Goal: Information Seeking & Learning: Learn about a topic

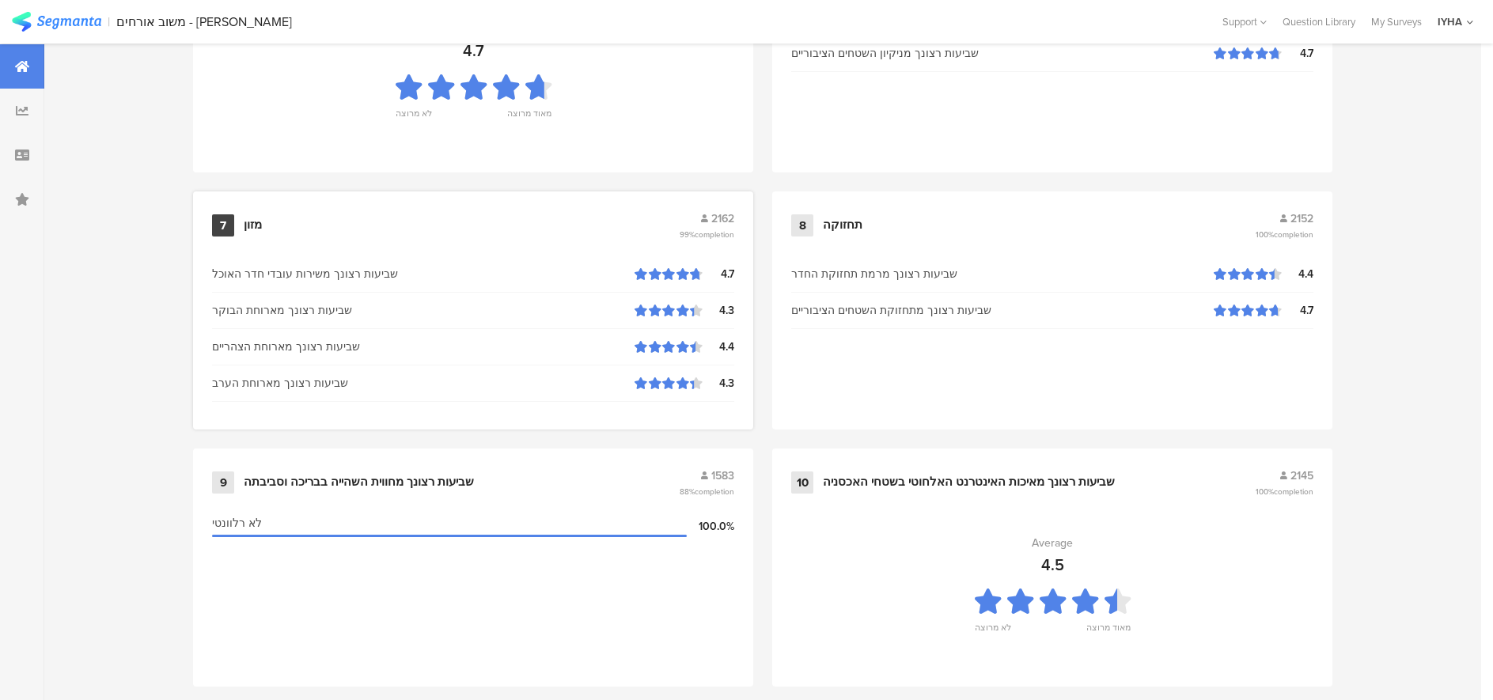
scroll to position [1621, 0]
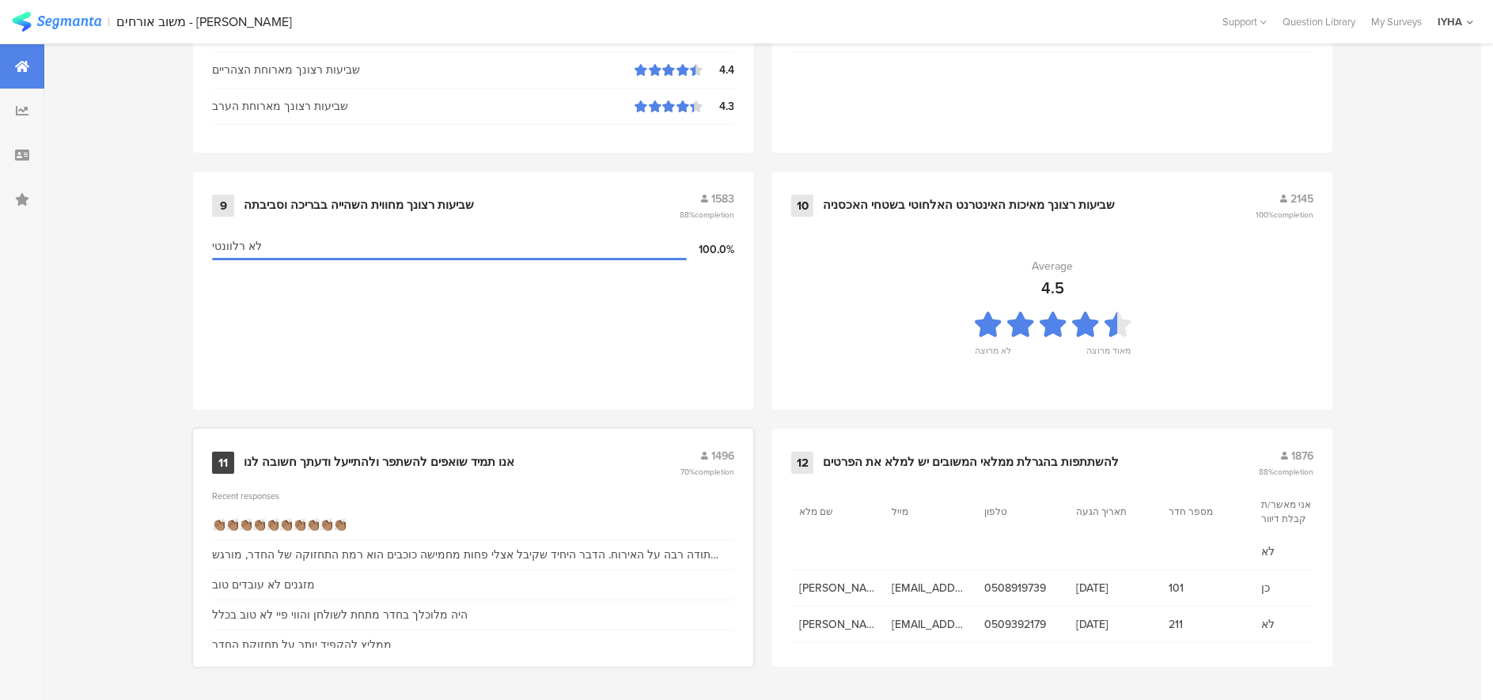
click at [324, 462] on div "אנו תמיד שואפים להשתפר ולהתייעל ודעתך חשובה לנו" at bounding box center [379, 463] width 271 height 16
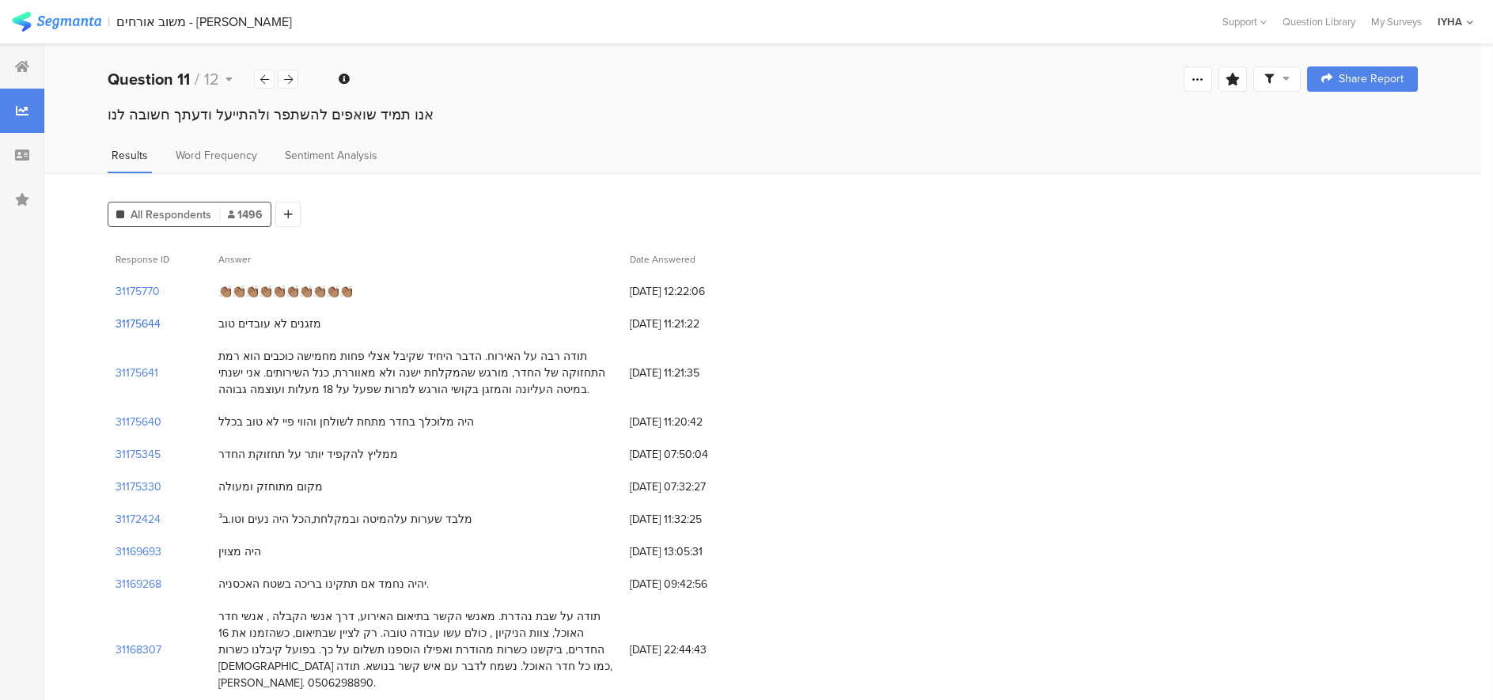
click at [140, 320] on section "31175644" at bounding box center [138, 324] width 45 height 17
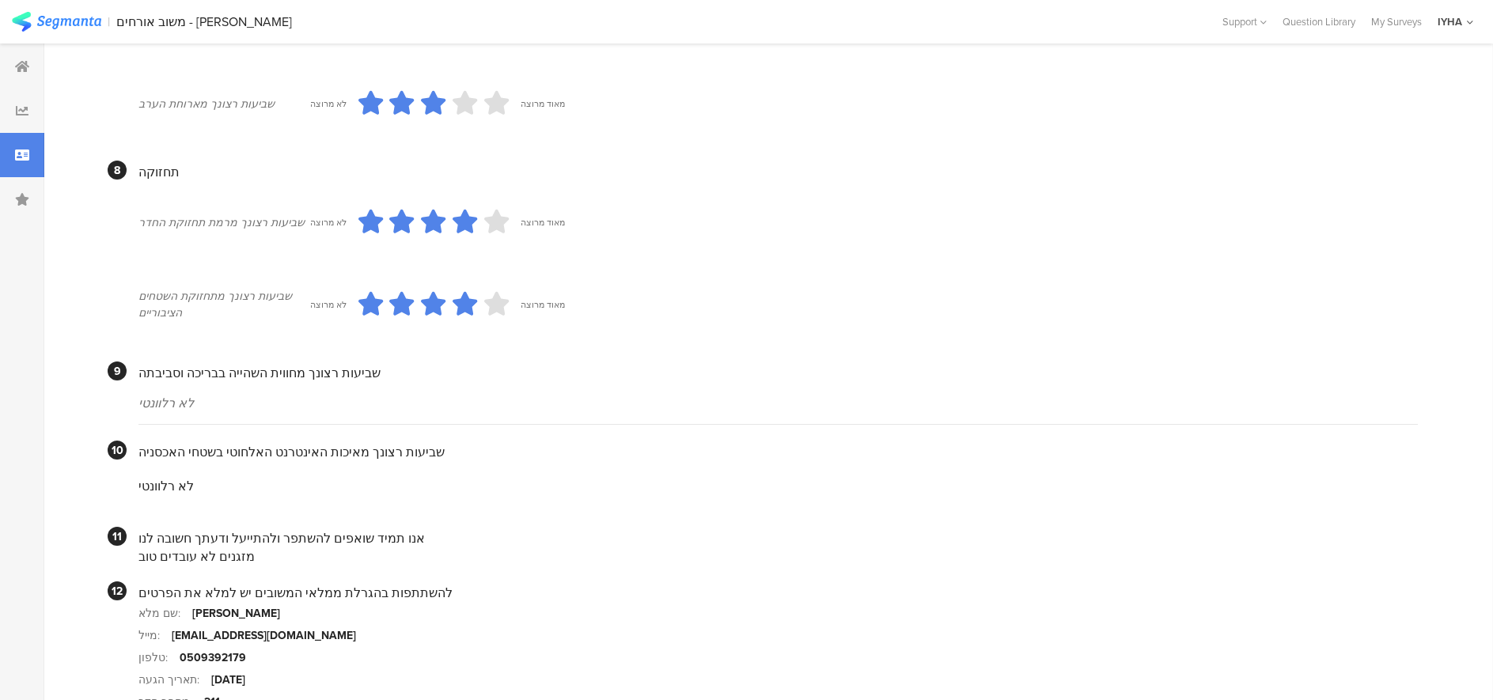
scroll to position [1324, 0]
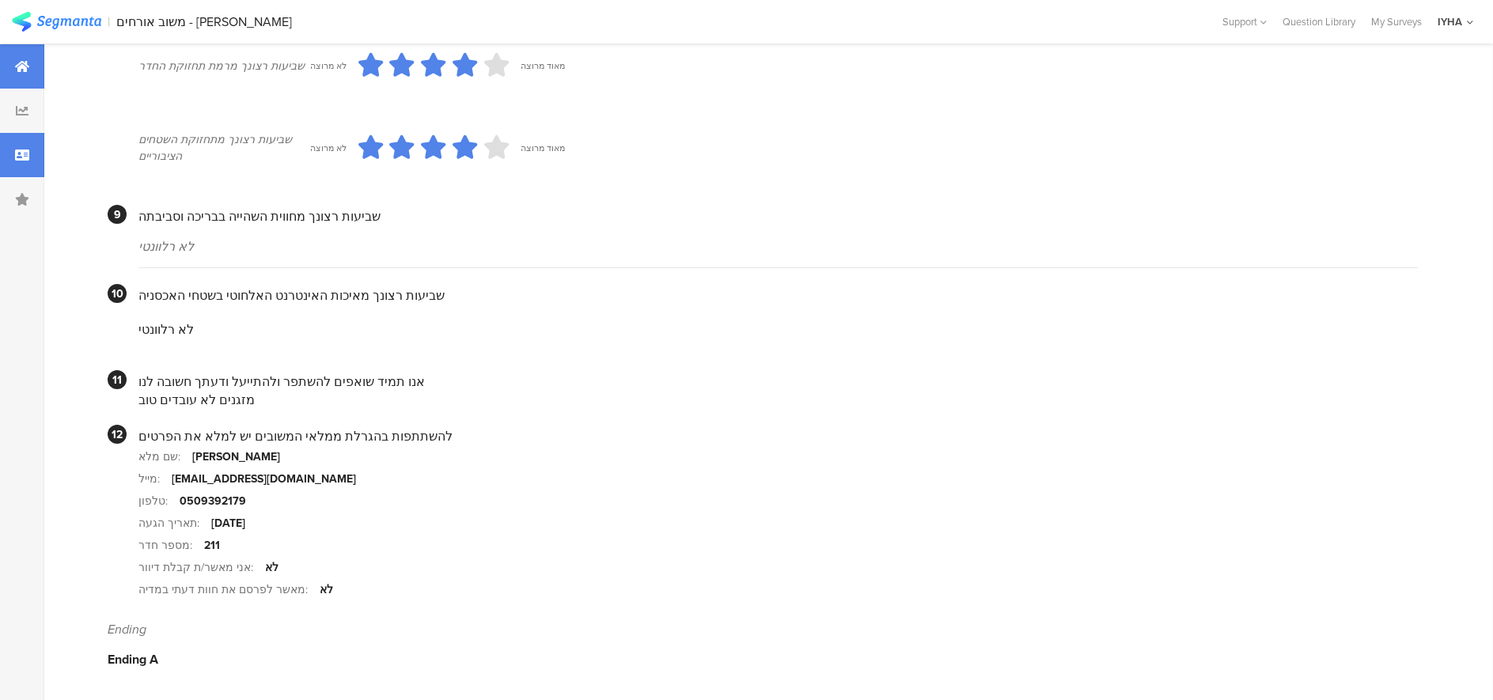
click at [16, 63] on icon at bounding box center [22, 66] width 14 height 13
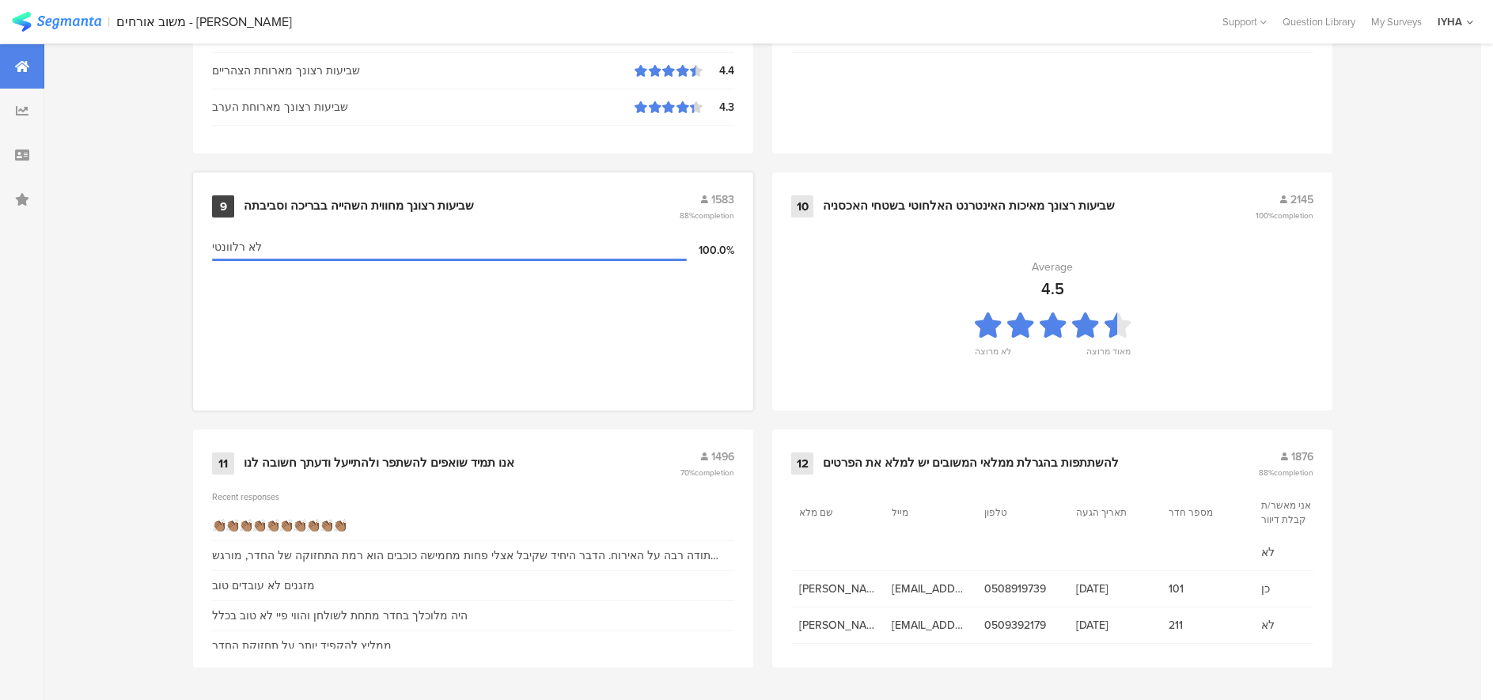
scroll to position [1621, 0]
click at [301, 460] on div "אנו תמיד שואפים להשתפר ולהתייעל ודעתך חשובה לנו" at bounding box center [379, 463] width 271 height 16
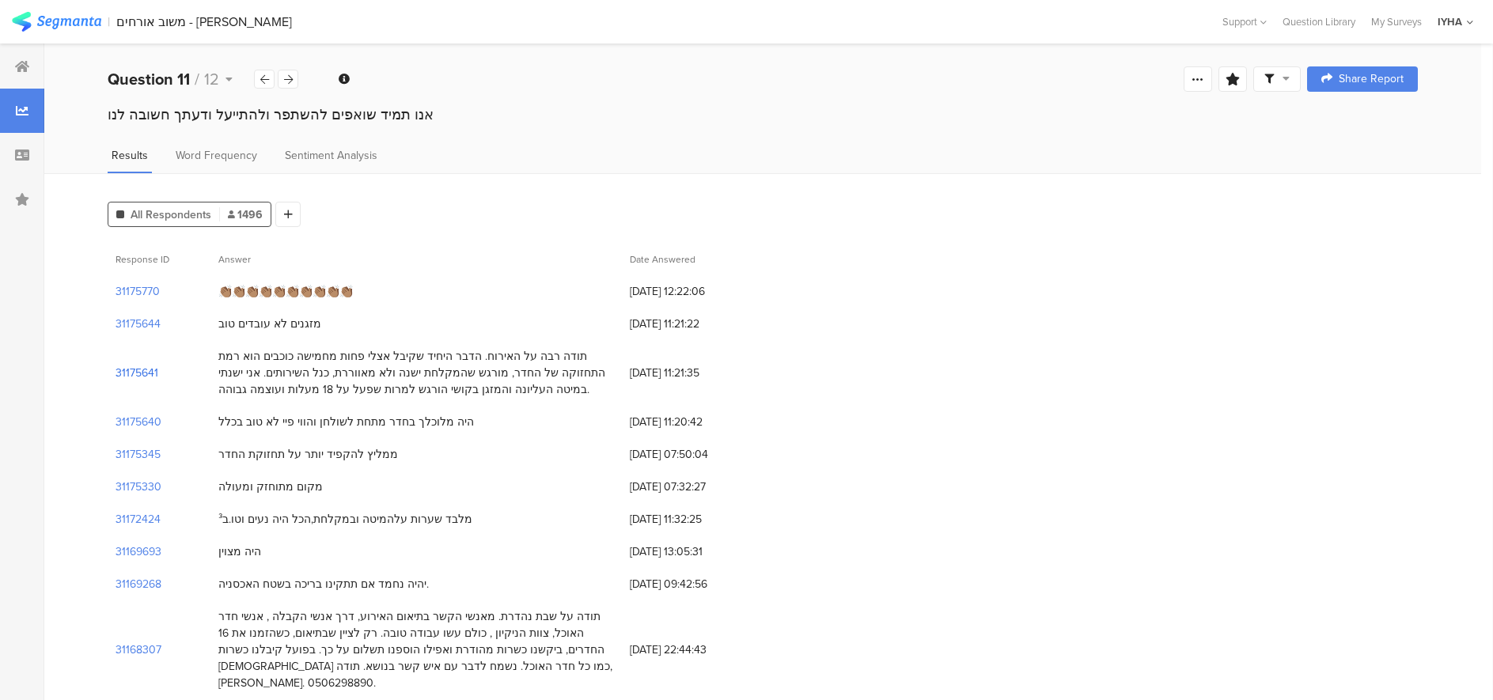
click at [132, 372] on section "31175641" at bounding box center [137, 373] width 43 height 17
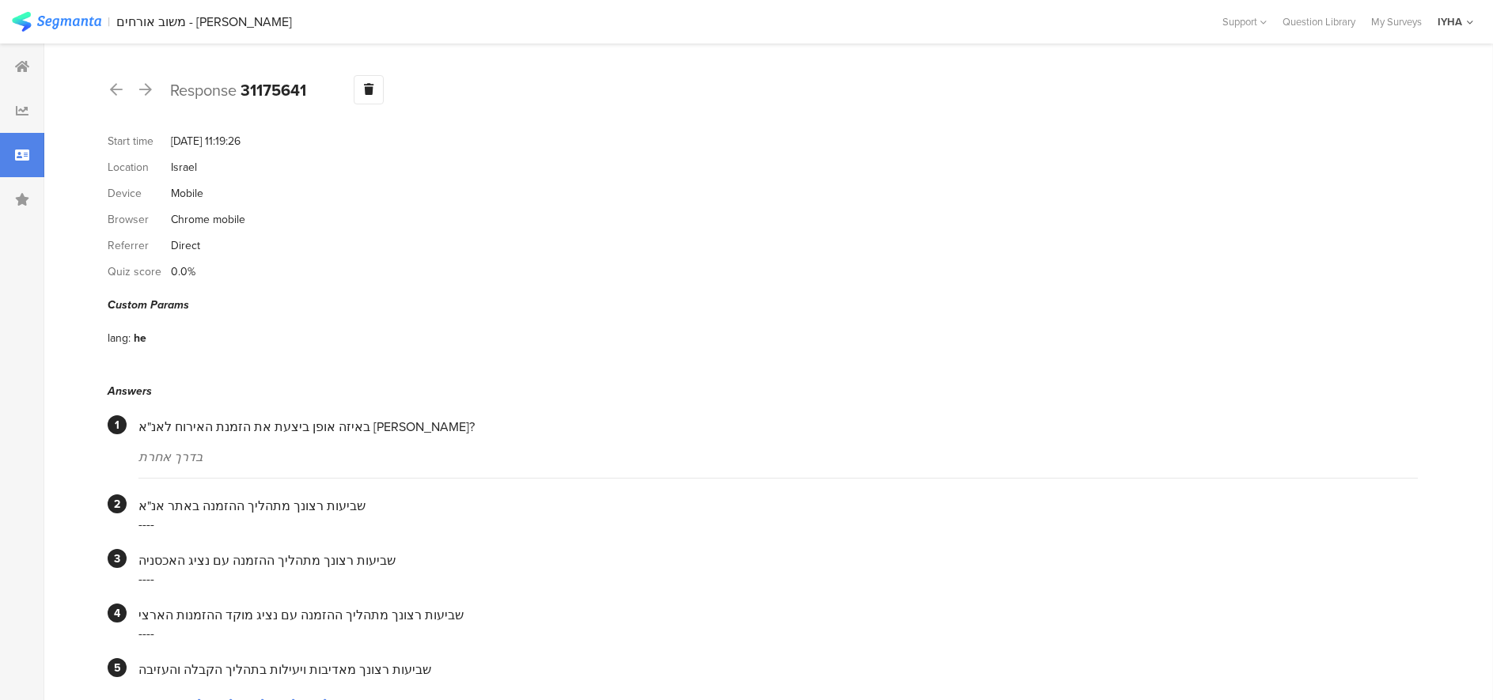
click at [13, 156] on div at bounding box center [22, 155] width 44 height 44
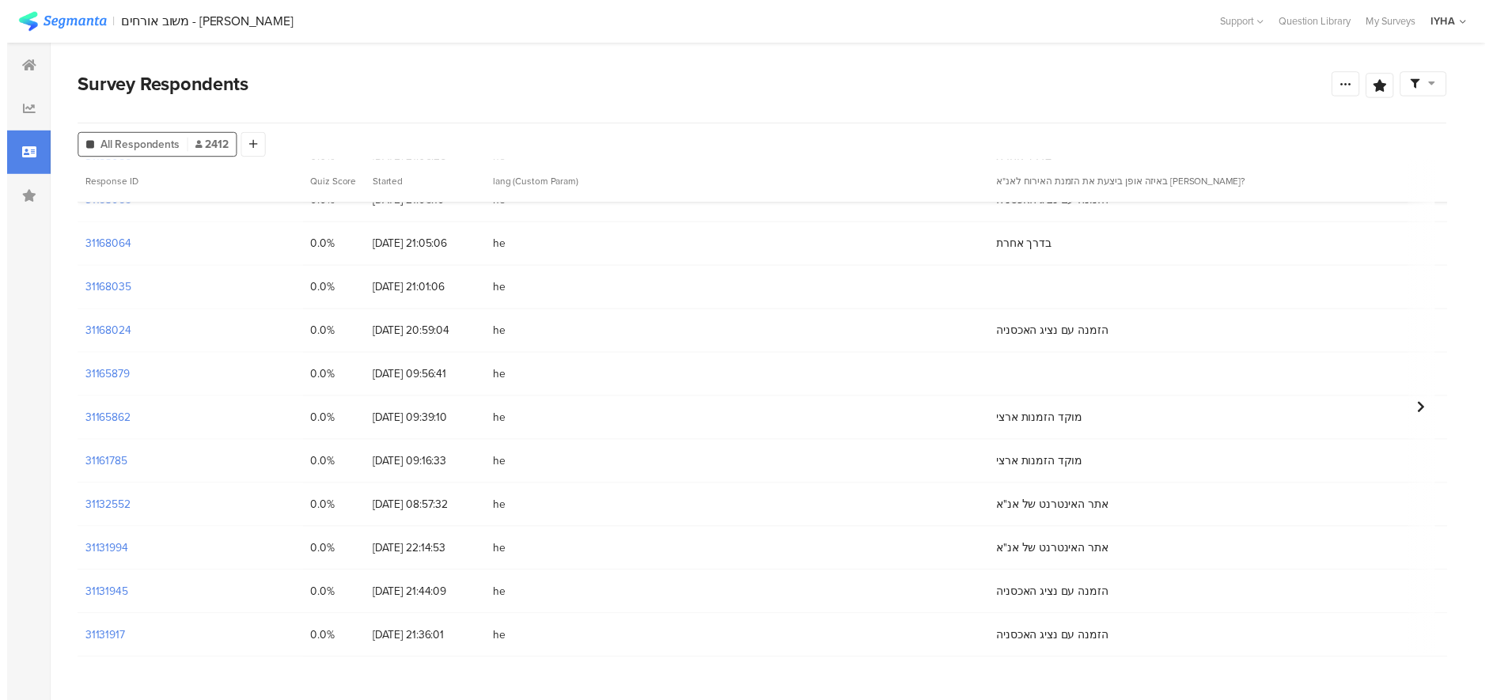
scroll to position [1662, 0]
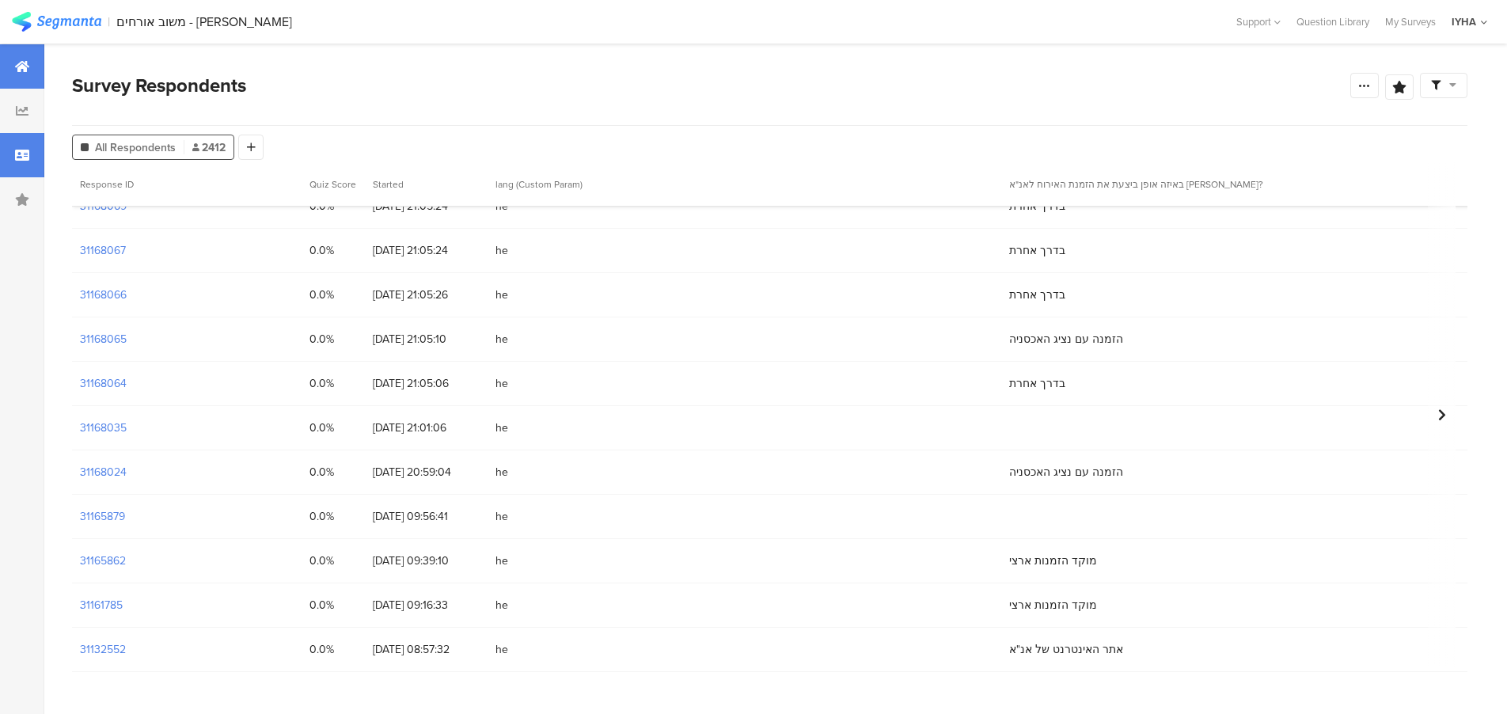
click at [21, 66] on icon at bounding box center [22, 66] width 14 height 13
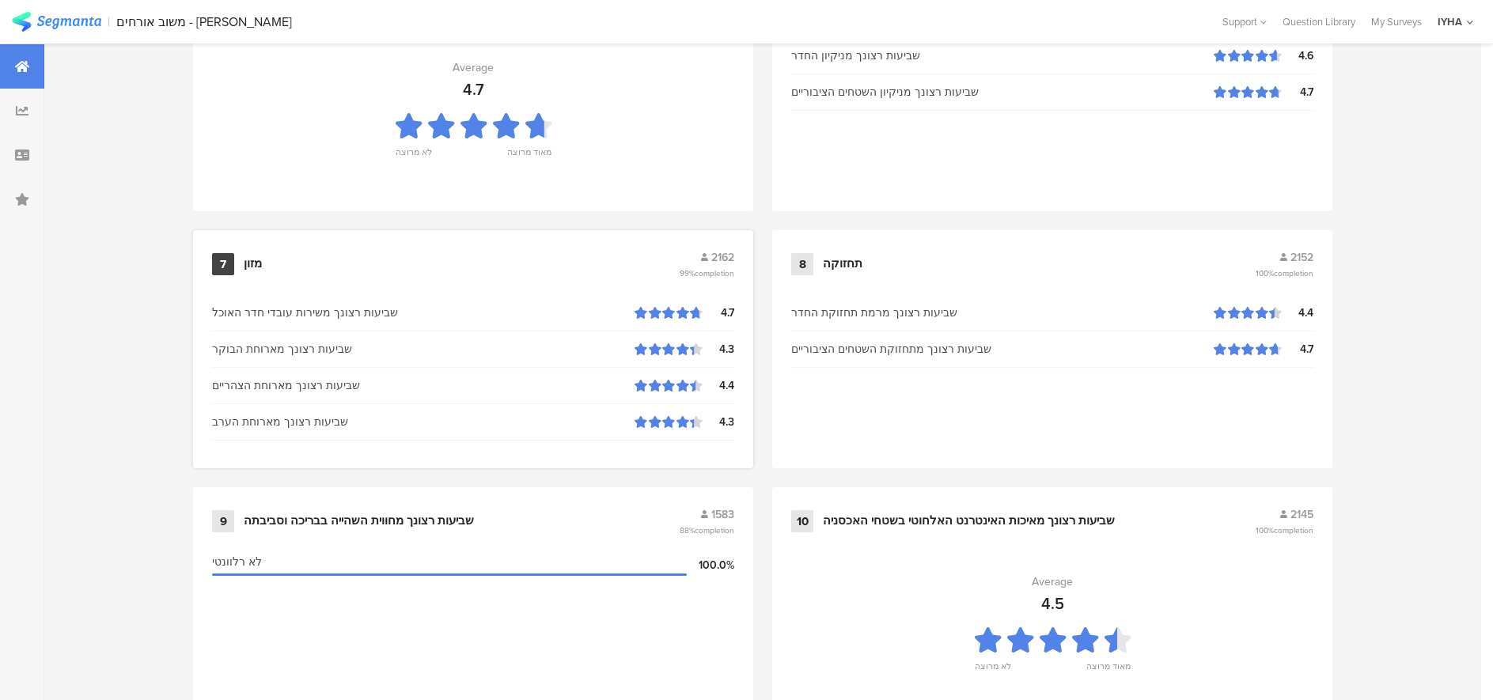
scroll to position [1621, 0]
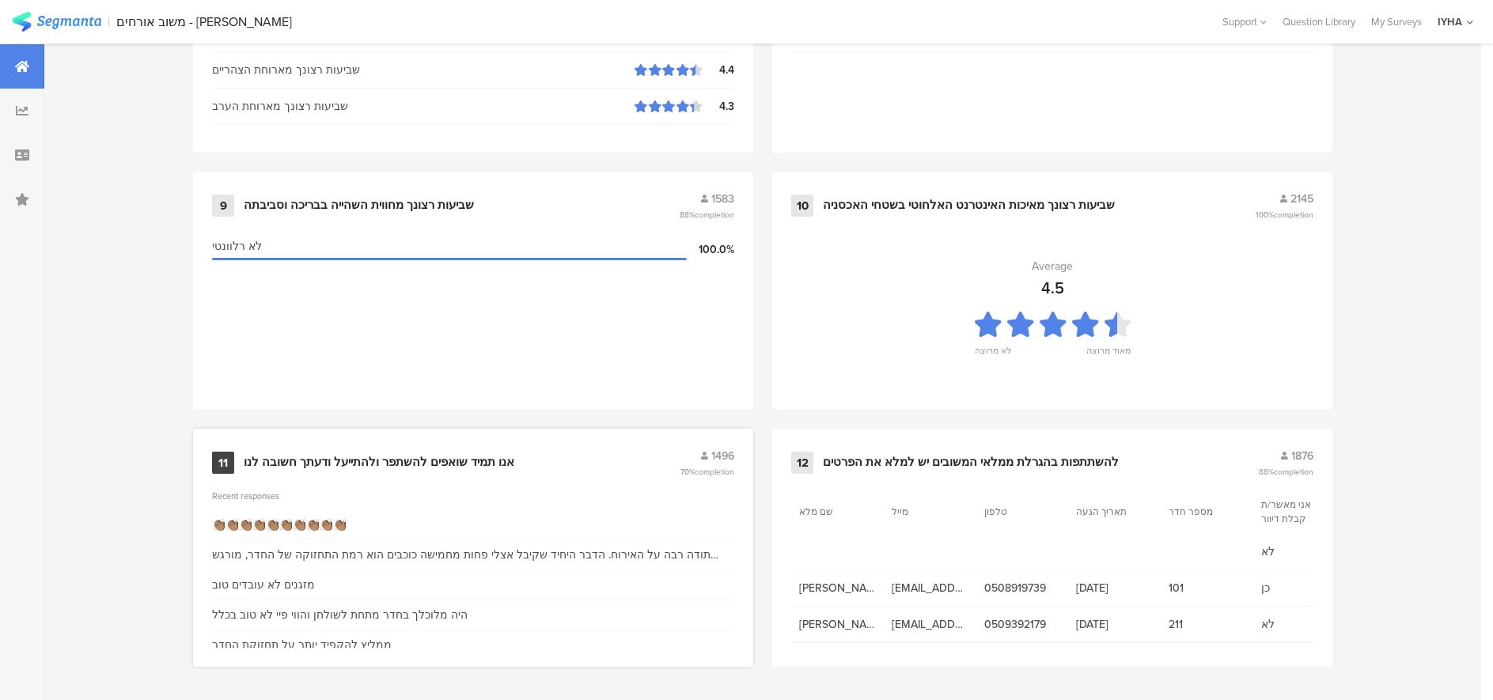
click at [364, 615] on div "היה מלוכלך בחדר מתחת לשולחן והווי פיי לא טוב בכלל" at bounding box center [340, 615] width 256 height 17
click at [362, 612] on div "היה מלוכלך בחדר מתחת לשולחן והווי פיי לא טוב בכלל" at bounding box center [340, 615] width 256 height 17
click at [366, 464] on div "אנו תמיד שואפים להשתפר ולהתייעל ודעתך חשובה לנו" at bounding box center [379, 463] width 271 height 16
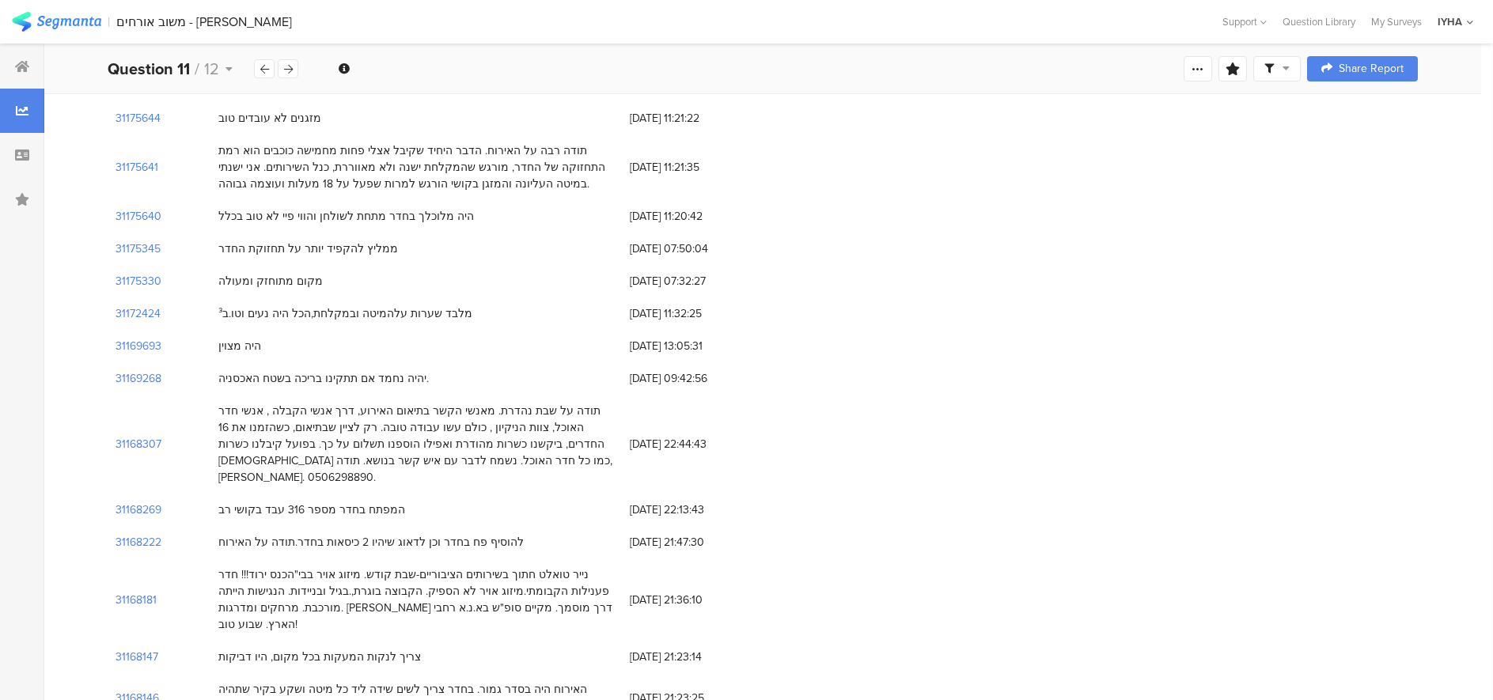
scroll to position [158, 0]
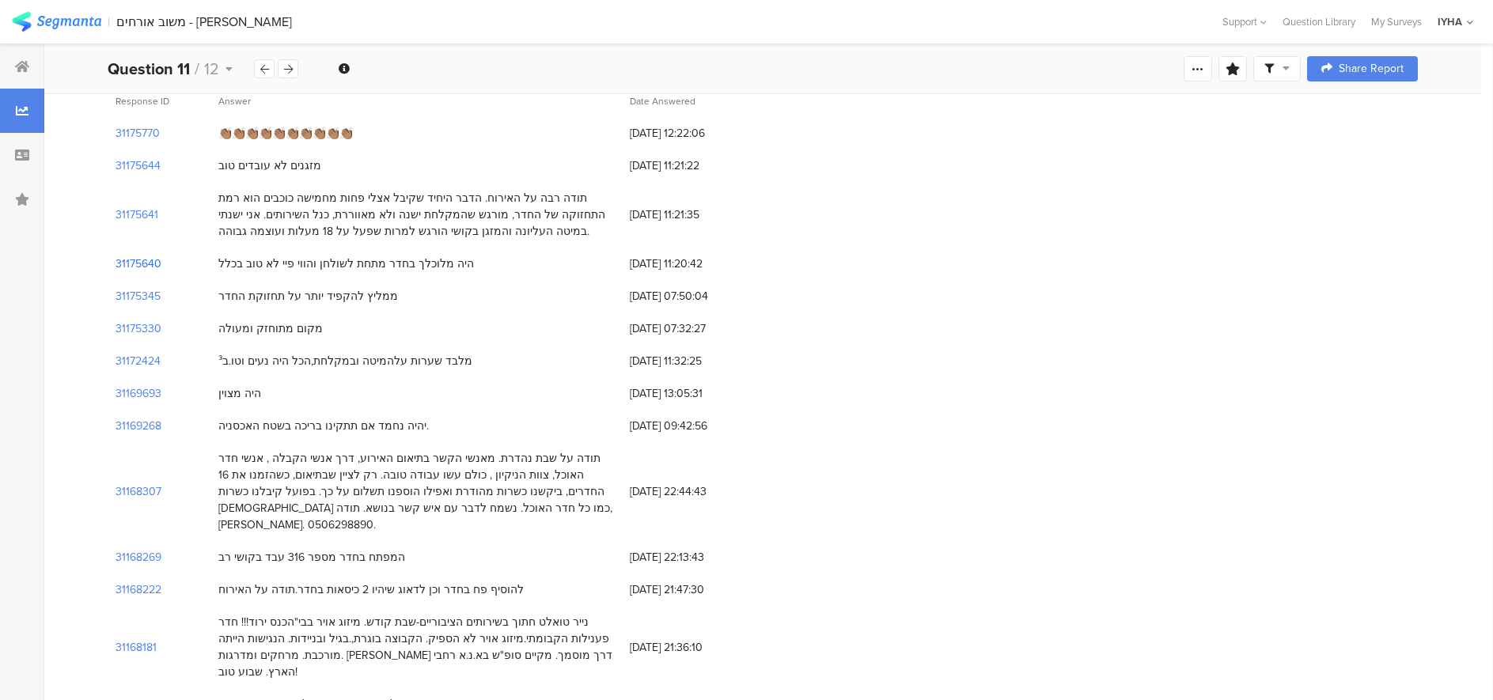
click at [150, 266] on section "31175640" at bounding box center [139, 264] width 46 height 17
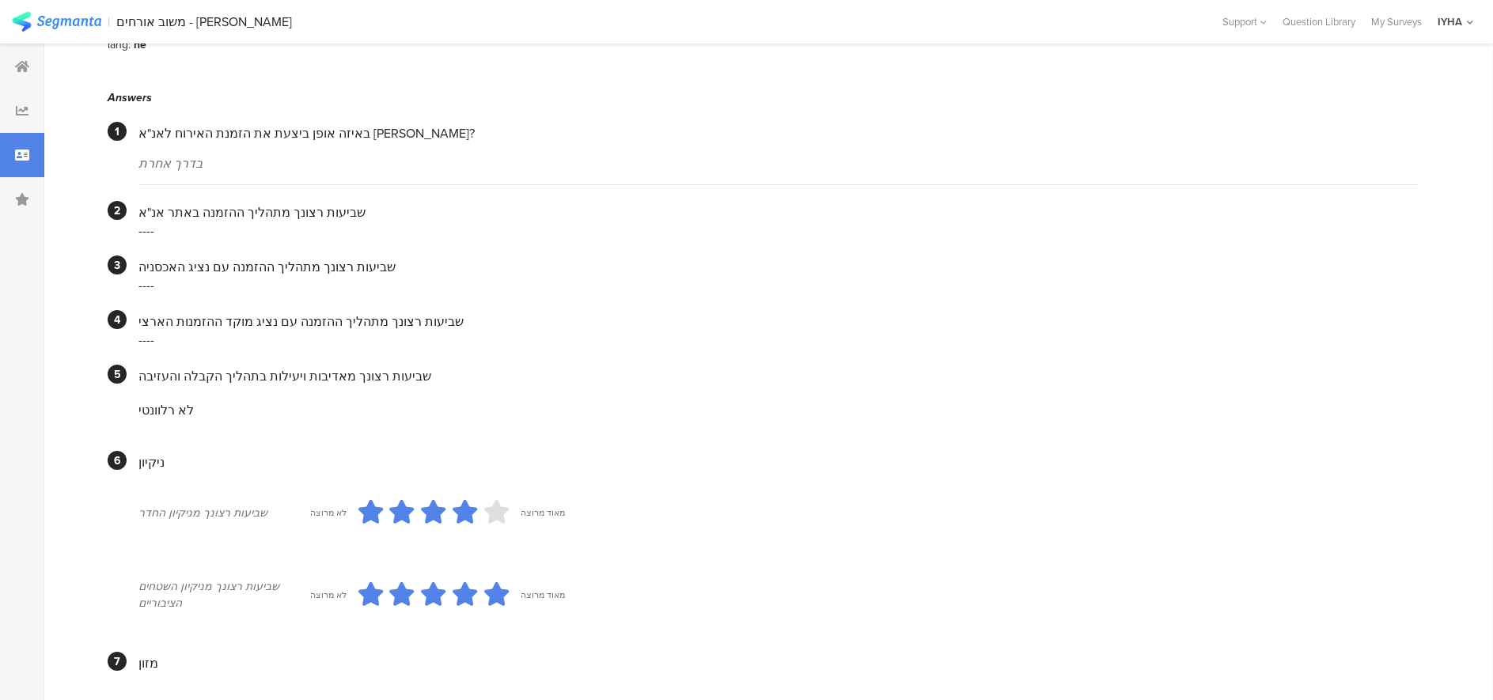
scroll to position [279, 0]
